Goal: Find contact information: Find contact information

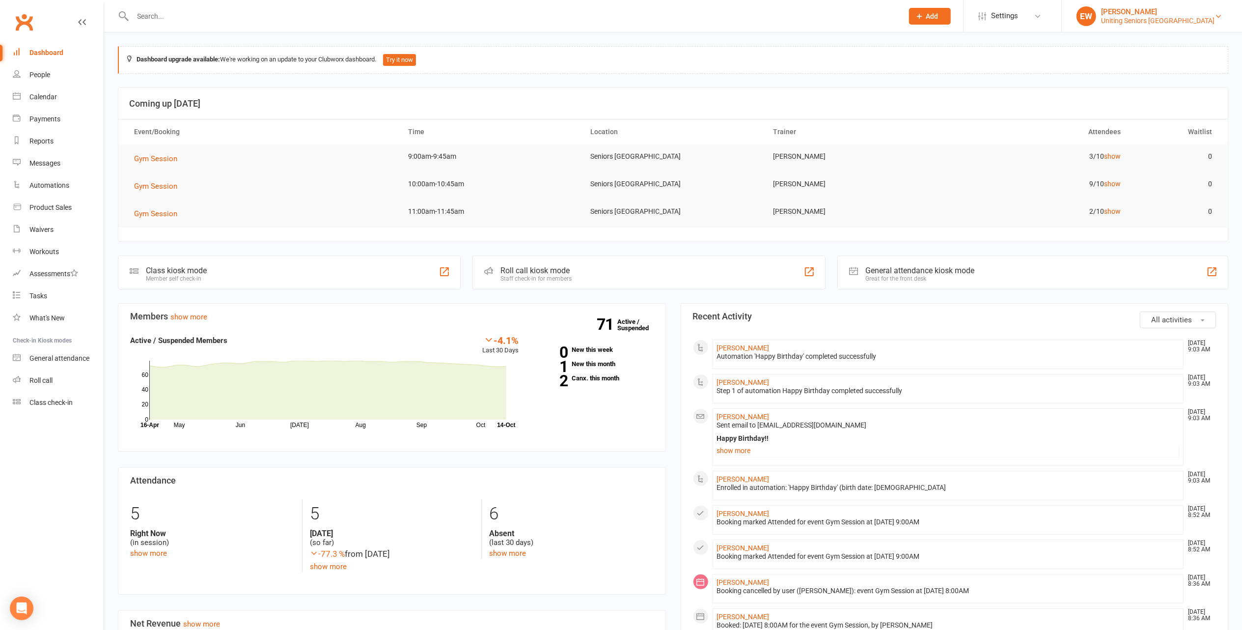
click at [1209, 14] on div "[PERSON_NAME]" at bounding box center [1157, 11] width 113 height 9
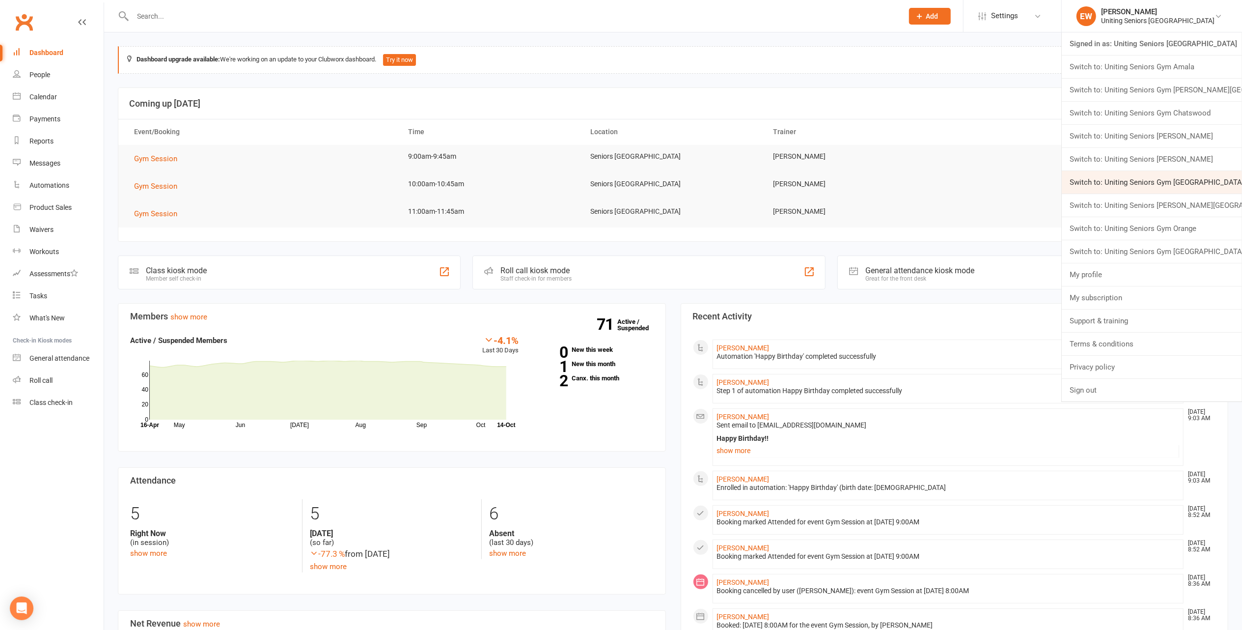
click at [1218, 180] on link "Switch to: Uniting Seniors Gym Lilyfield" at bounding box center [1152, 182] width 180 height 23
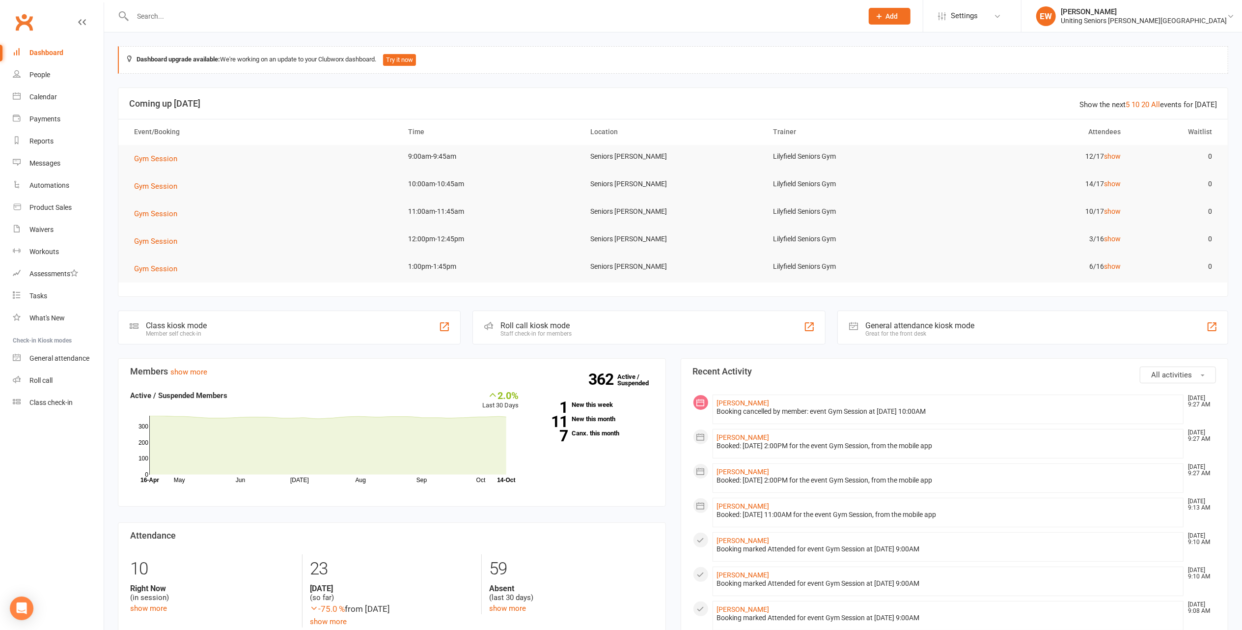
click at [257, 19] on input "text" at bounding box center [493, 16] width 726 height 14
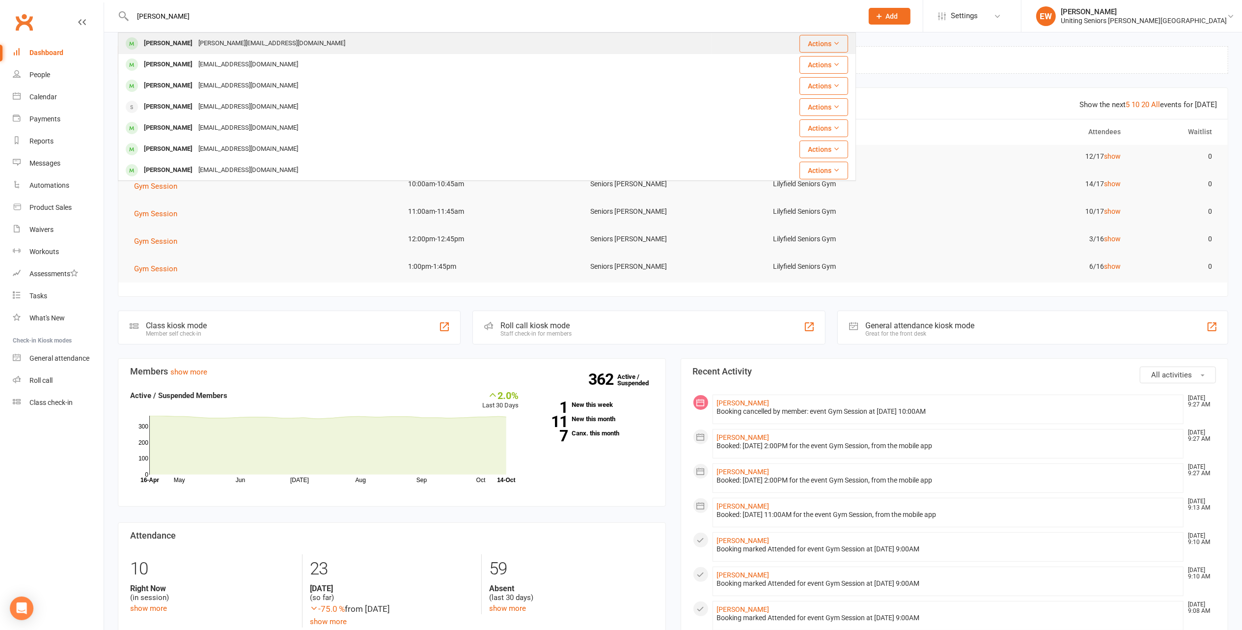
type input "[PERSON_NAME]"
click at [214, 42] on div "[PERSON_NAME][EMAIL_ADDRESS][DOMAIN_NAME]" at bounding box center [271, 43] width 153 height 14
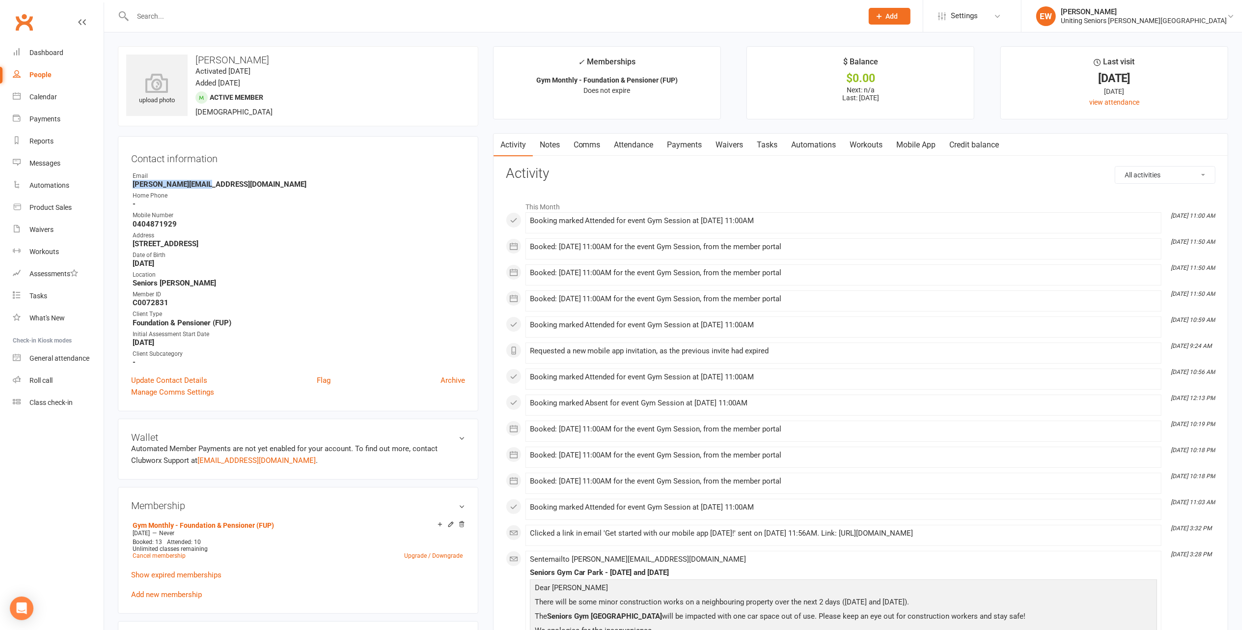
drag, startPoint x: 217, startPoint y: 187, endPoint x: 130, endPoint y: 184, distance: 87.5
click at [130, 184] on div "Contact information Owner Email [PERSON_NAME][EMAIL_ADDRESS][DOMAIN_NAME] Home …" at bounding box center [298, 273] width 360 height 275
copy strong "[PERSON_NAME][EMAIL_ADDRESS][DOMAIN_NAME]"
